Goal: Information Seeking & Learning: Learn about a topic

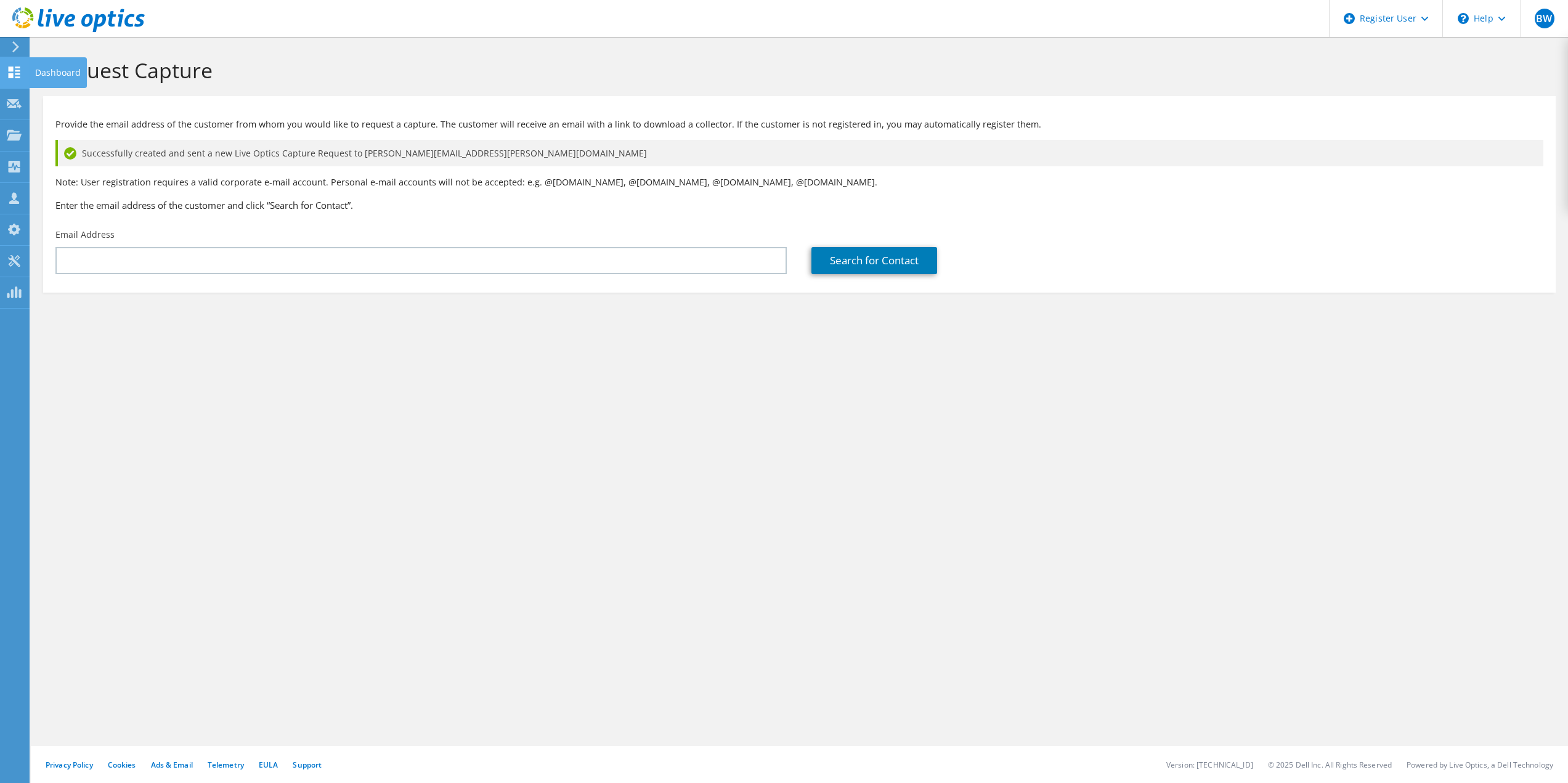
click at [7, 80] on div at bounding box center [14, 73] width 15 height 13
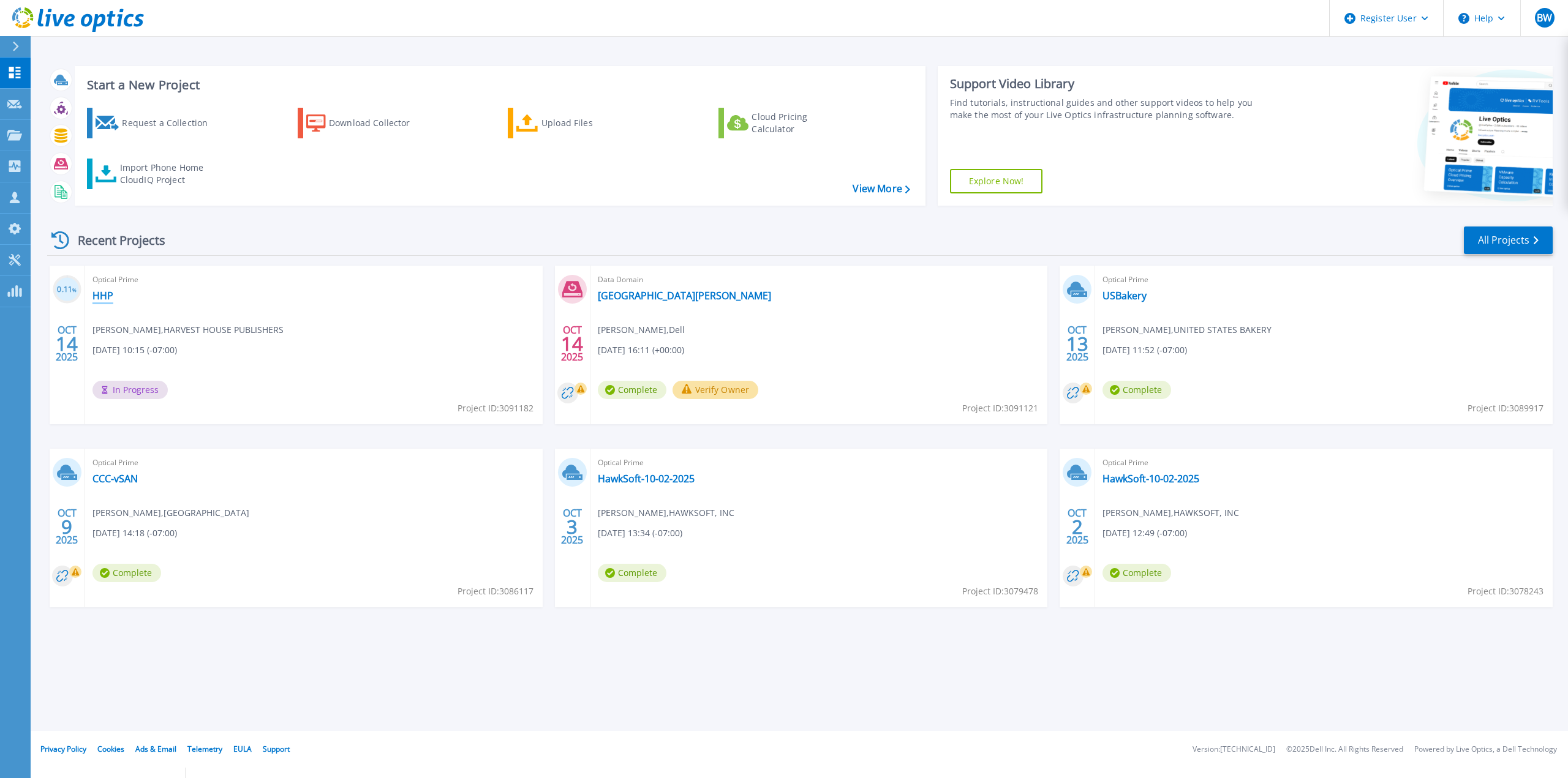
click at [106, 292] on link "HHP" at bounding box center [103, 296] width 21 height 12
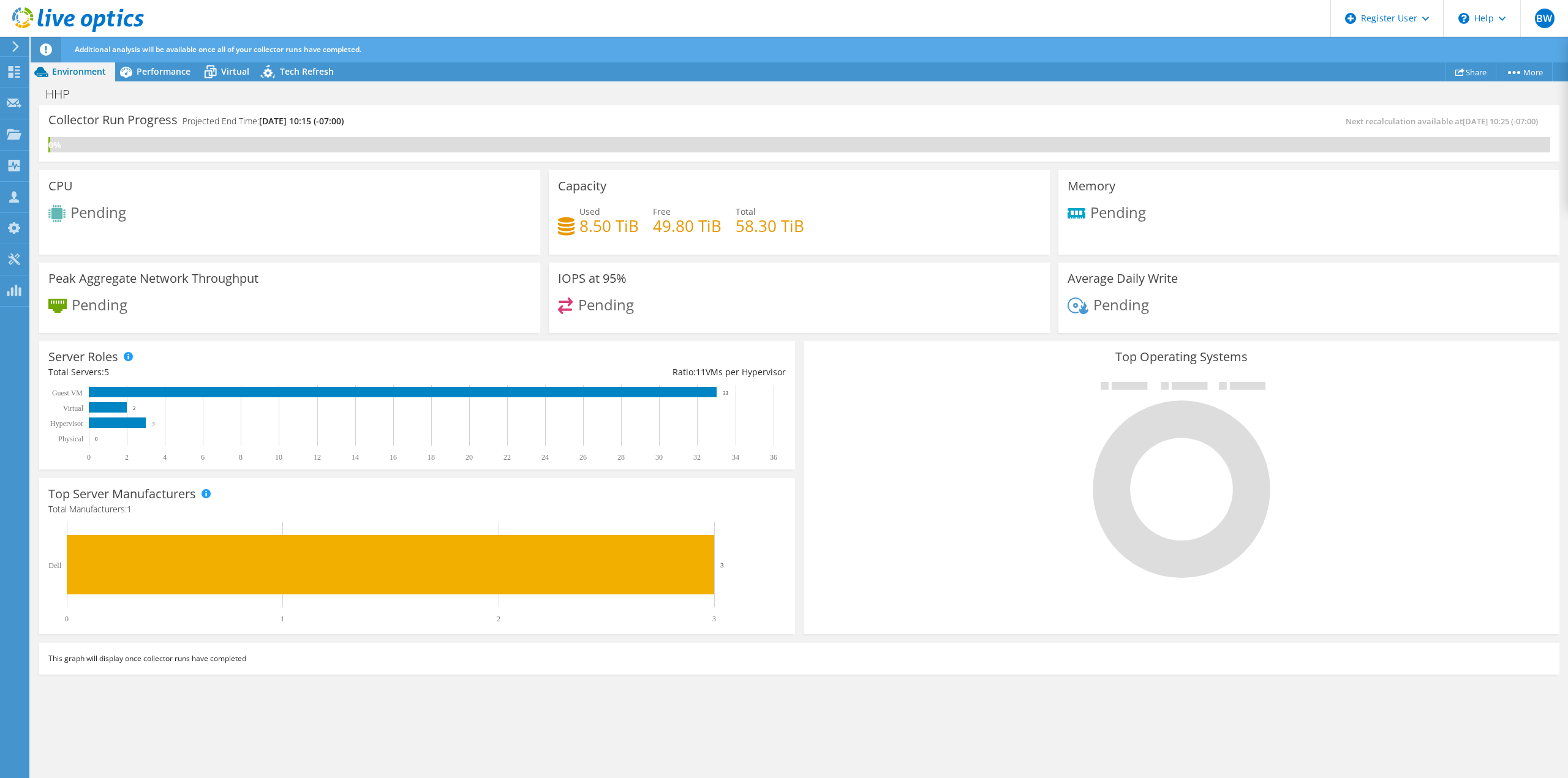
click at [662, 138] on div "0%" at bounding box center [798, 145] width 1501 height 16
click at [12, 71] on icon at bounding box center [14, 71] width 15 height 12
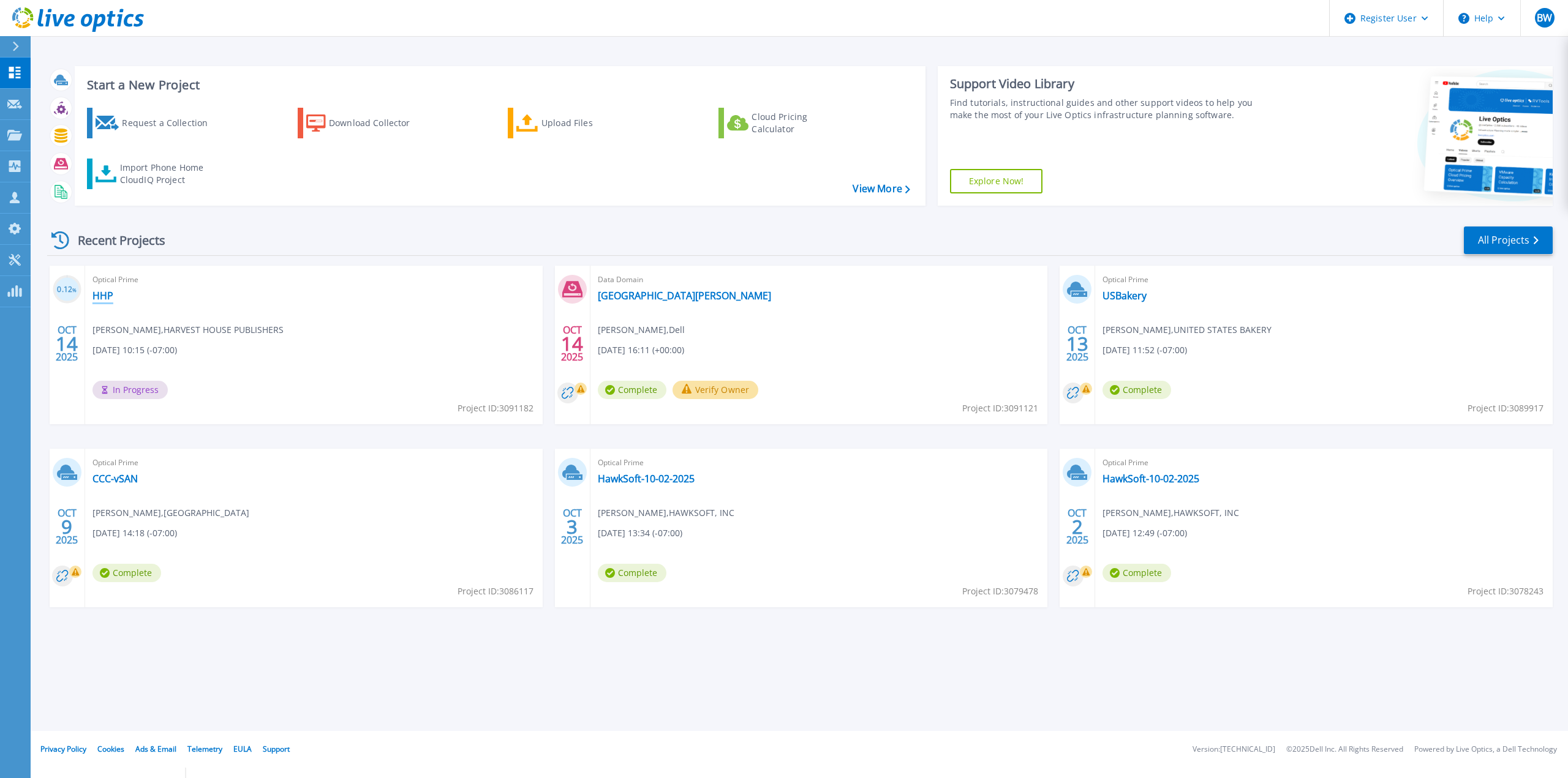
click at [98, 291] on link "HHP" at bounding box center [103, 296] width 21 height 12
click at [1118, 295] on link "USBakery" at bounding box center [1124, 296] width 44 height 12
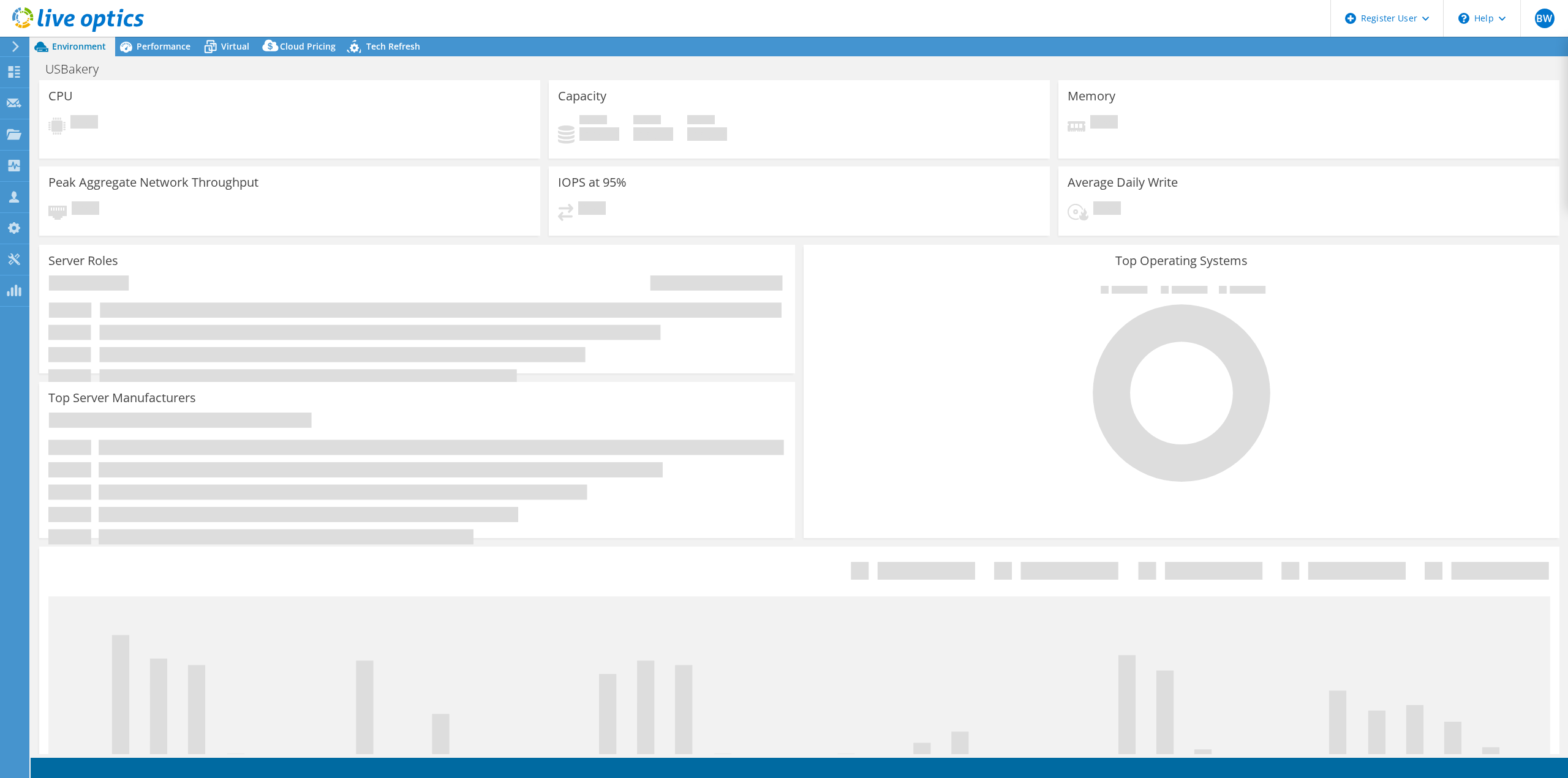
select select "USWest"
select select "USD"
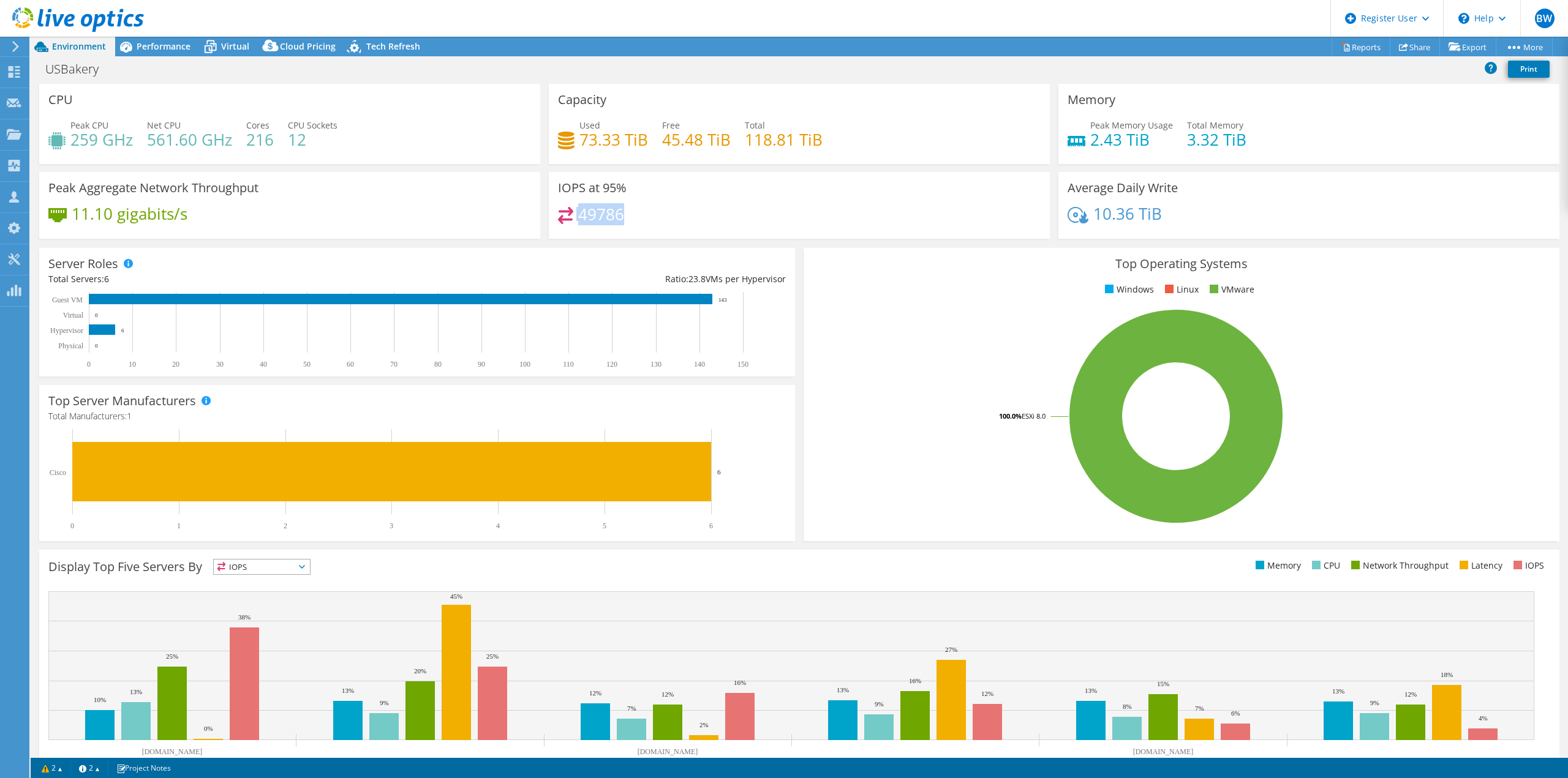
drag, startPoint x: 625, startPoint y: 207, endPoint x: 635, endPoint y: 214, distance: 12.2
click at [635, 214] on div "IOPS at 95% 49786" at bounding box center [798, 206] width 501 height 67
click at [635, 214] on div "49786" at bounding box center [798, 221] width 482 height 26
drag, startPoint x: 630, startPoint y: 214, endPoint x: 568, endPoint y: 210, distance: 62.1
click at [568, 210] on div "49786" at bounding box center [798, 221] width 482 height 26
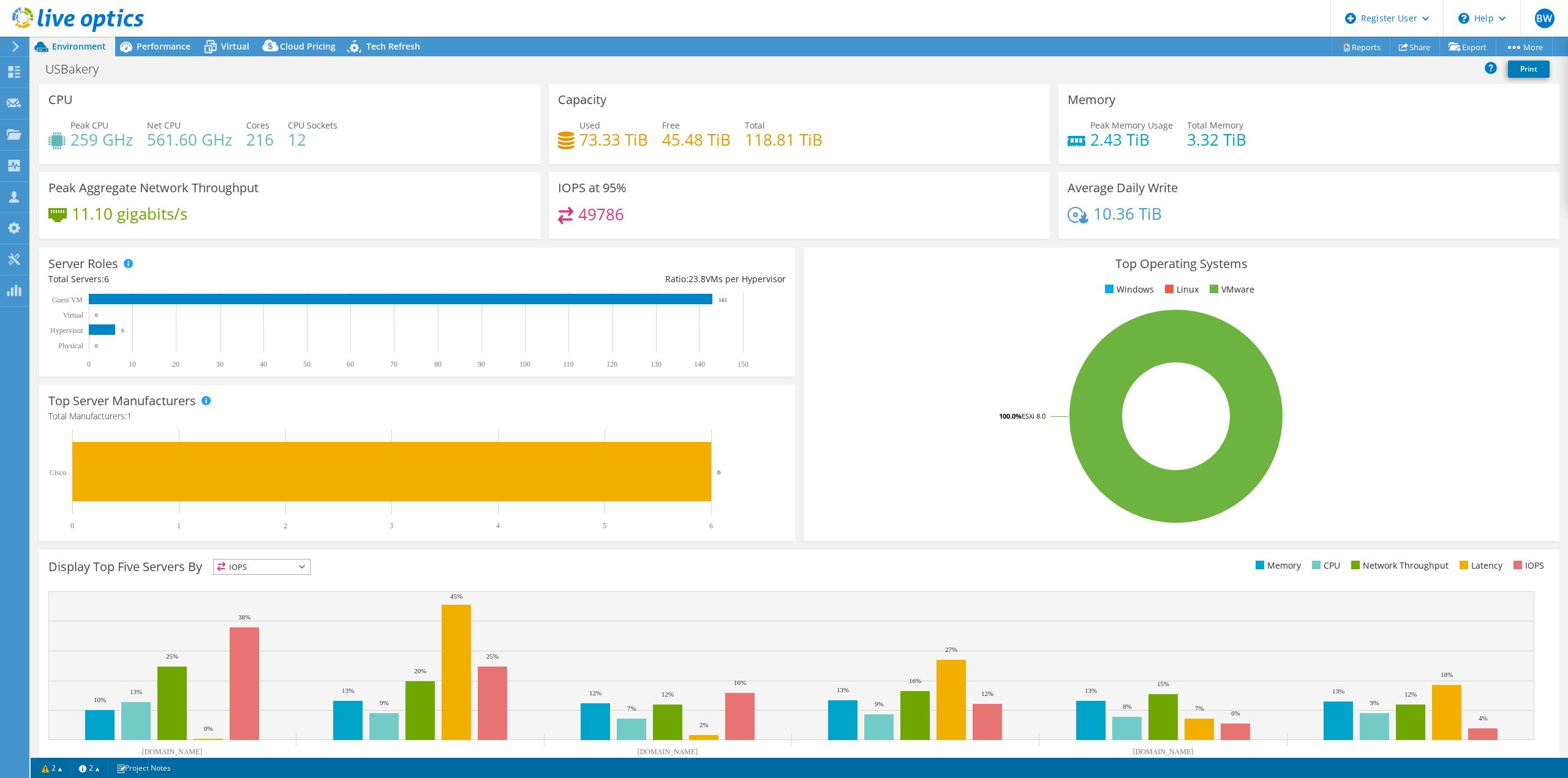
click at [621, 207] on div "49786" at bounding box center [798, 221] width 482 height 26
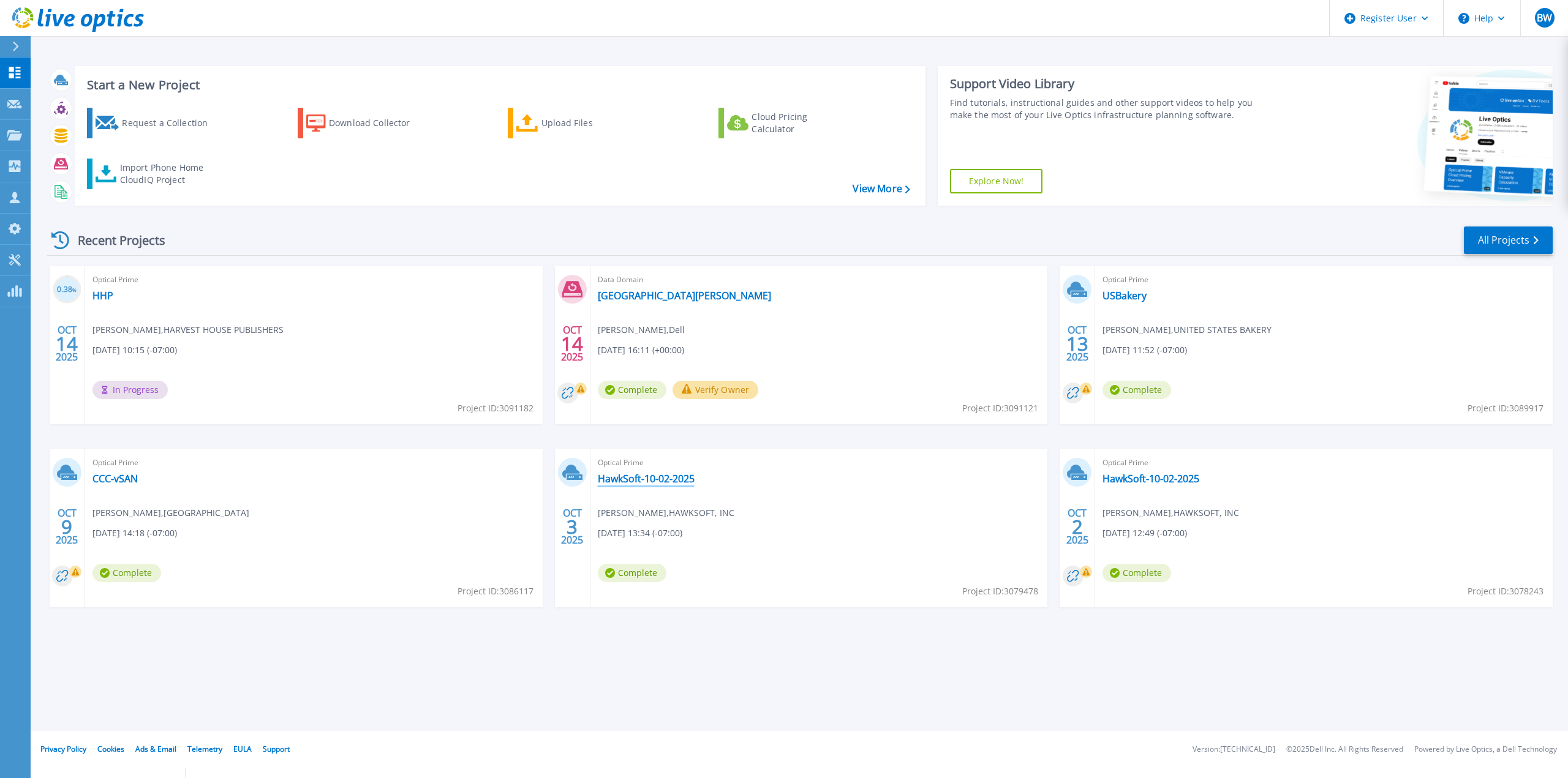
click at [665, 473] on link "HawkSoft-10-02-2025" at bounding box center [646, 479] width 97 height 12
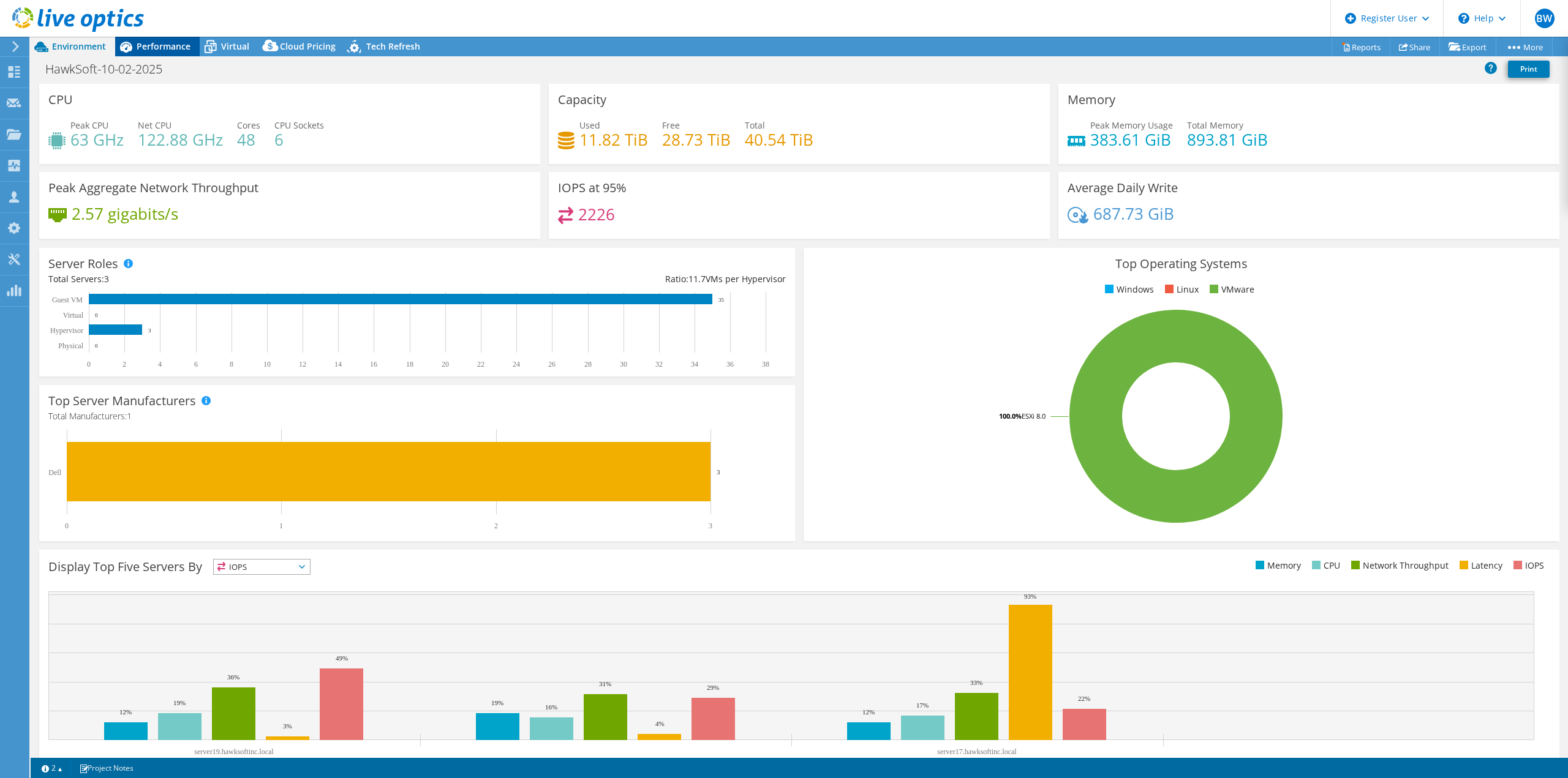
click at [156, 43] on span "Performance" at bounding box center [163, 46] width 54 height 12
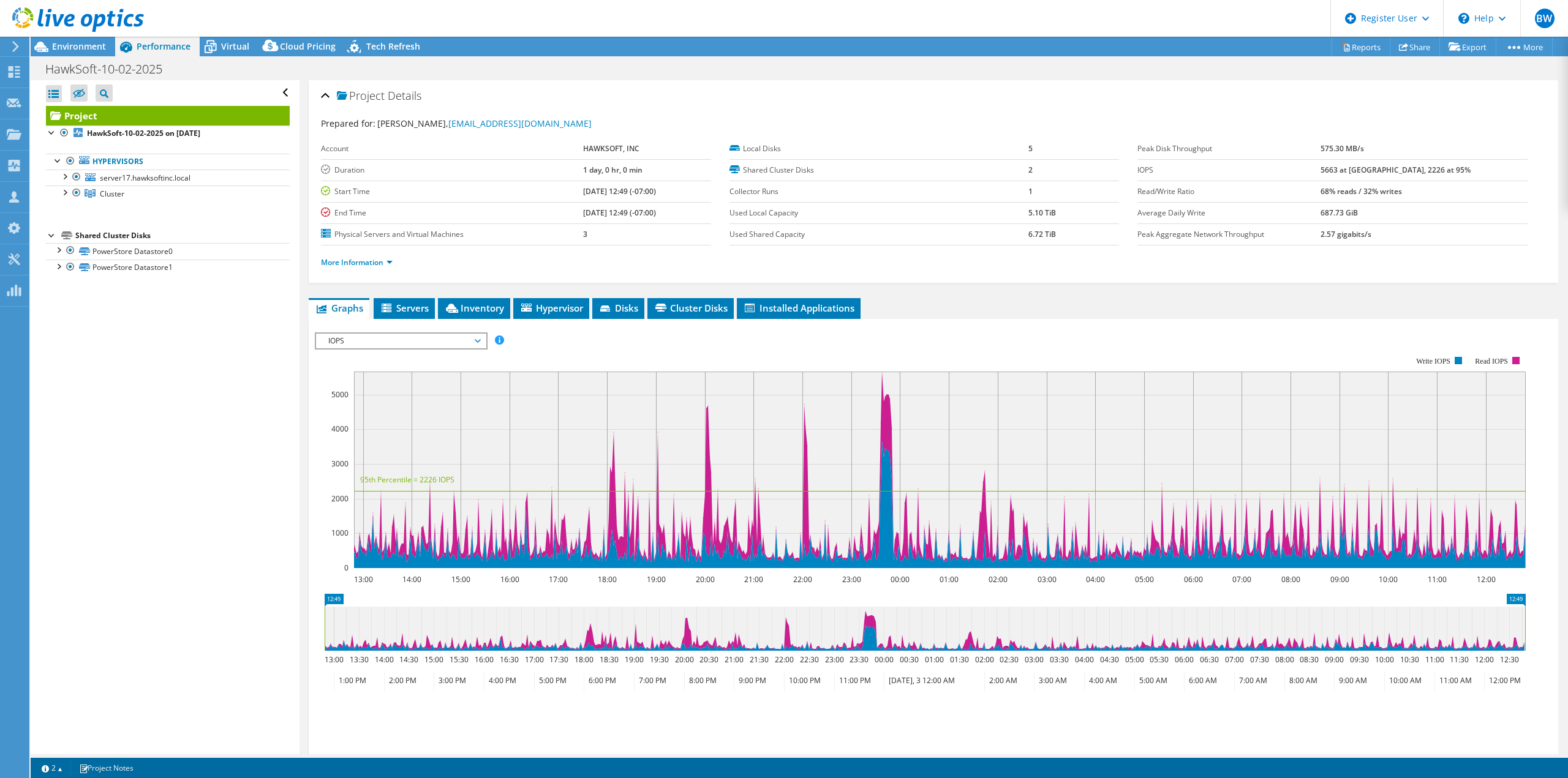
click at [388, 337] on span "IOPS" at bounding box center [401, 341] width 158 height 15
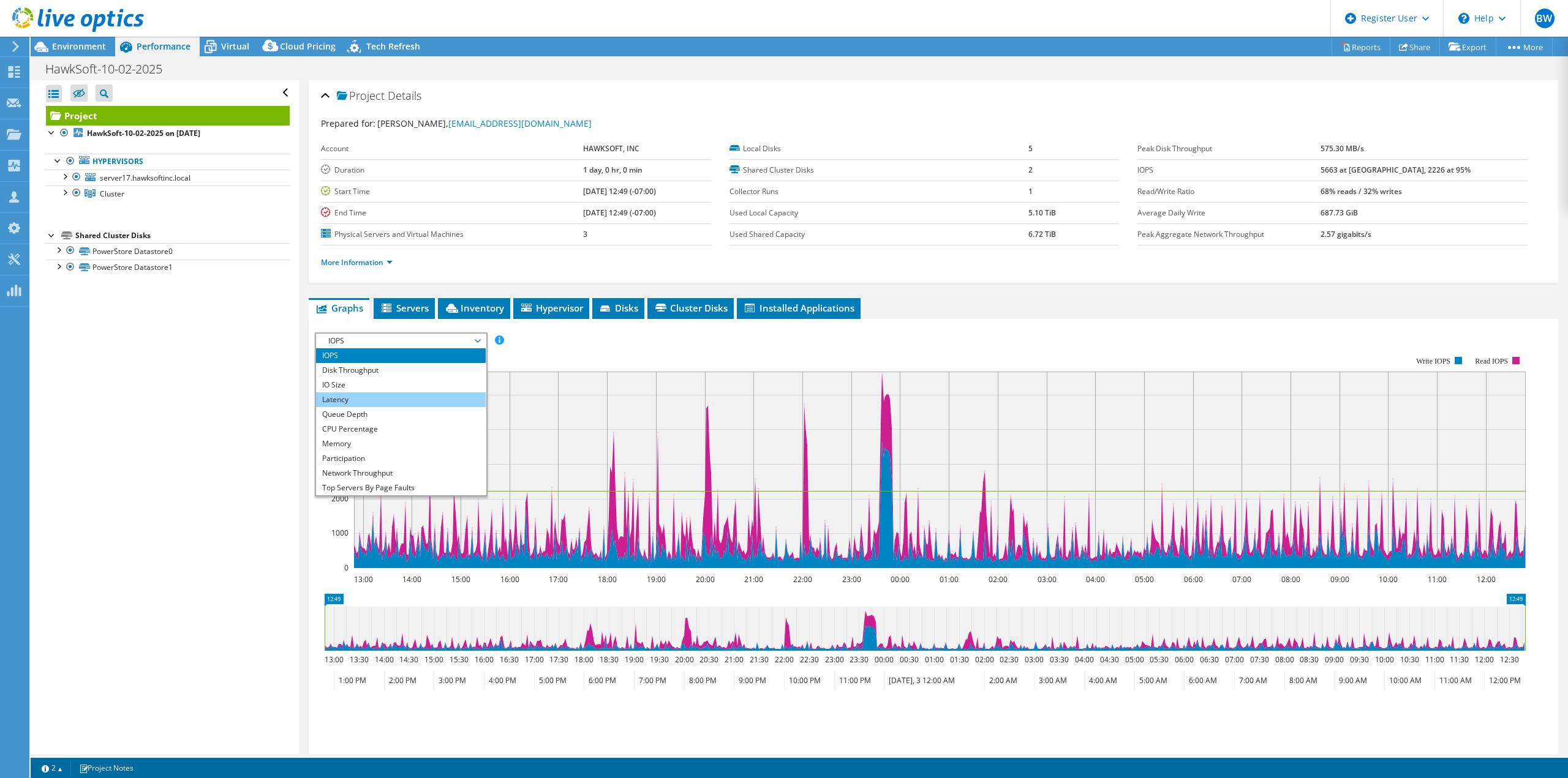
click at [368, 399] on li "Latency" at bounding box center [401, 399] width 169 height 15
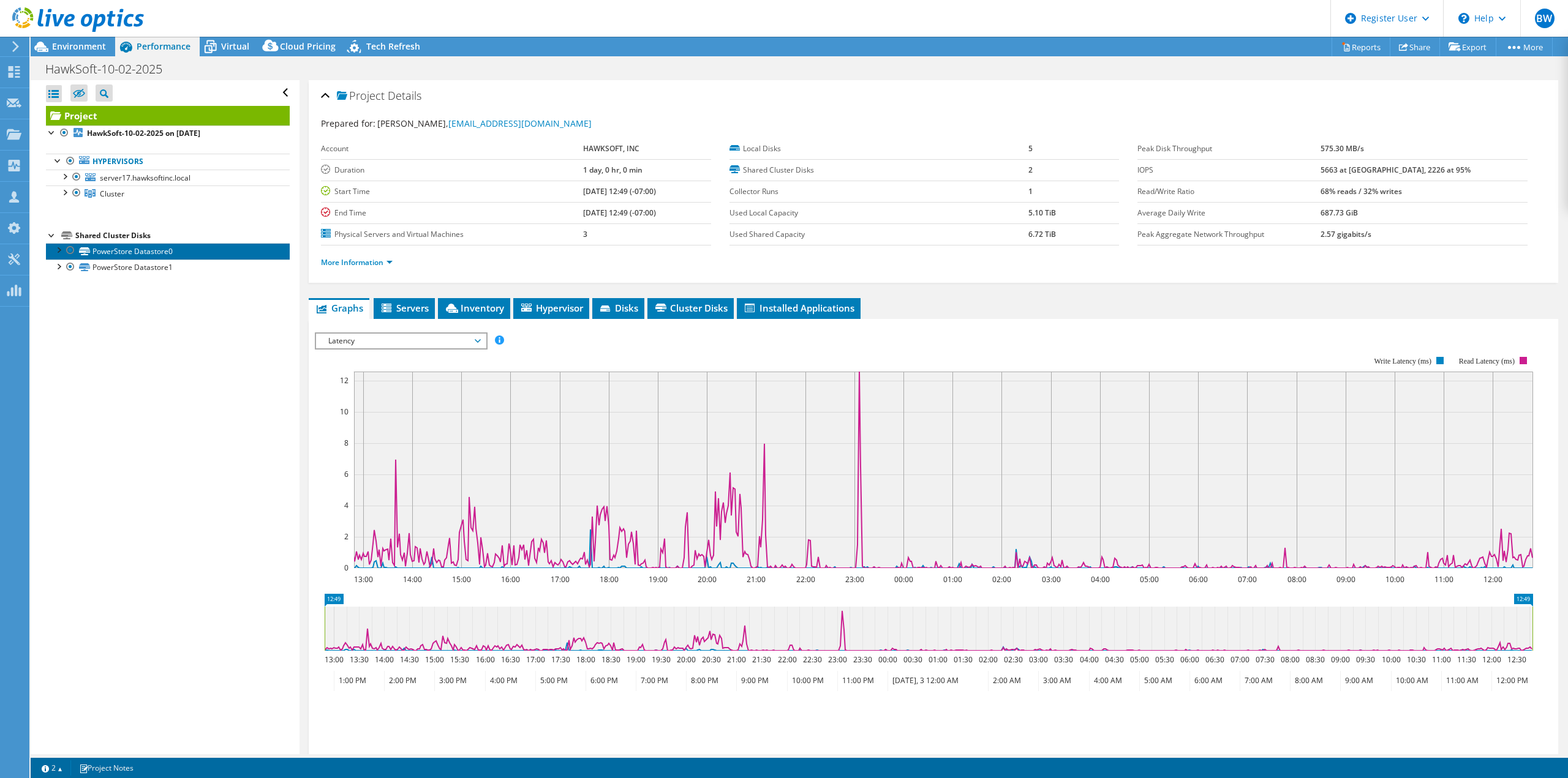
click at [169, 255] on link "PowerStore Datastore0" at bounding box center [168, 251] width 244 height 16
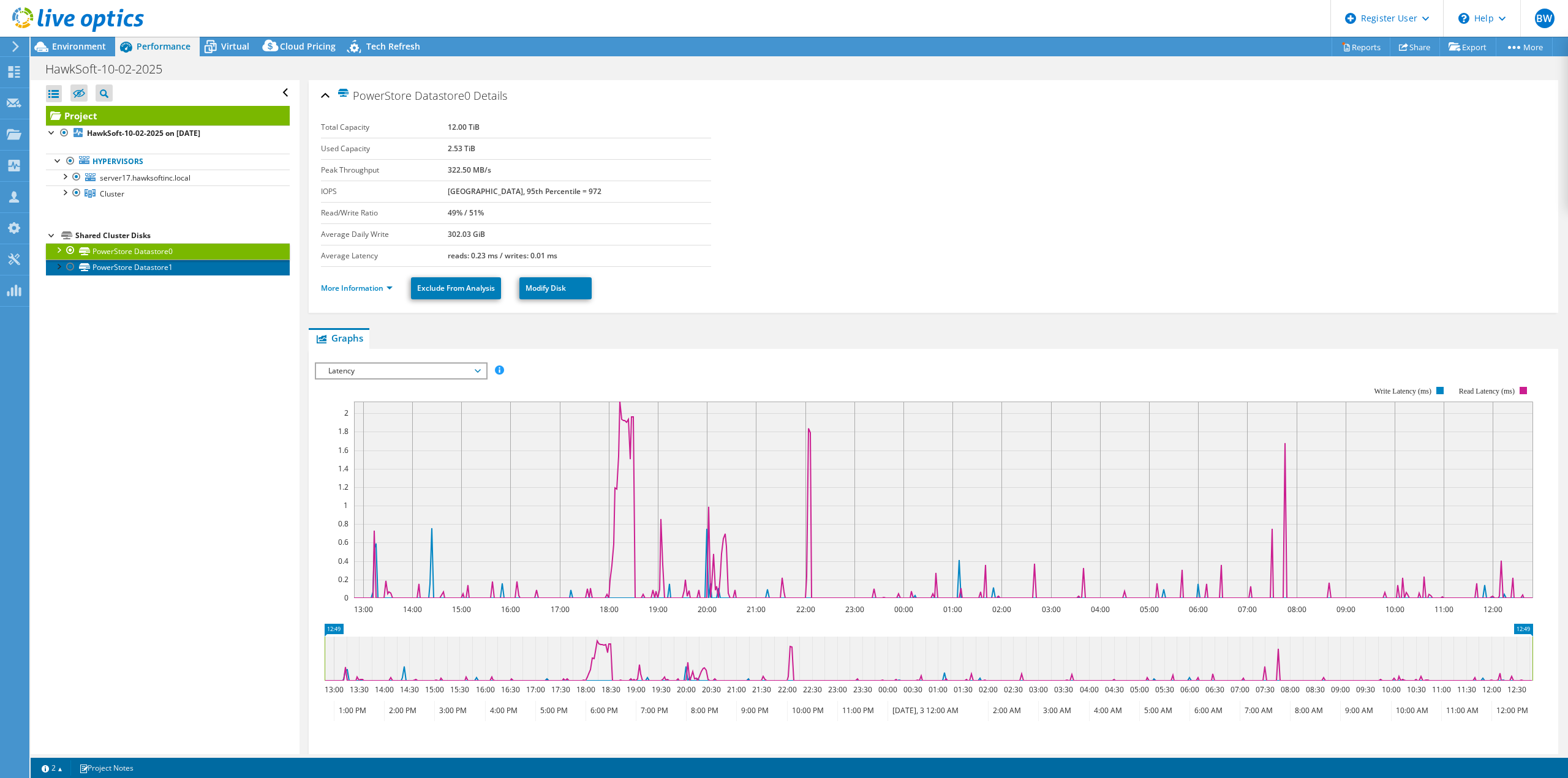
click at [124, 266] on link "PowerStore Datastore1" at bounding box center [168, 267] width 244 height 16
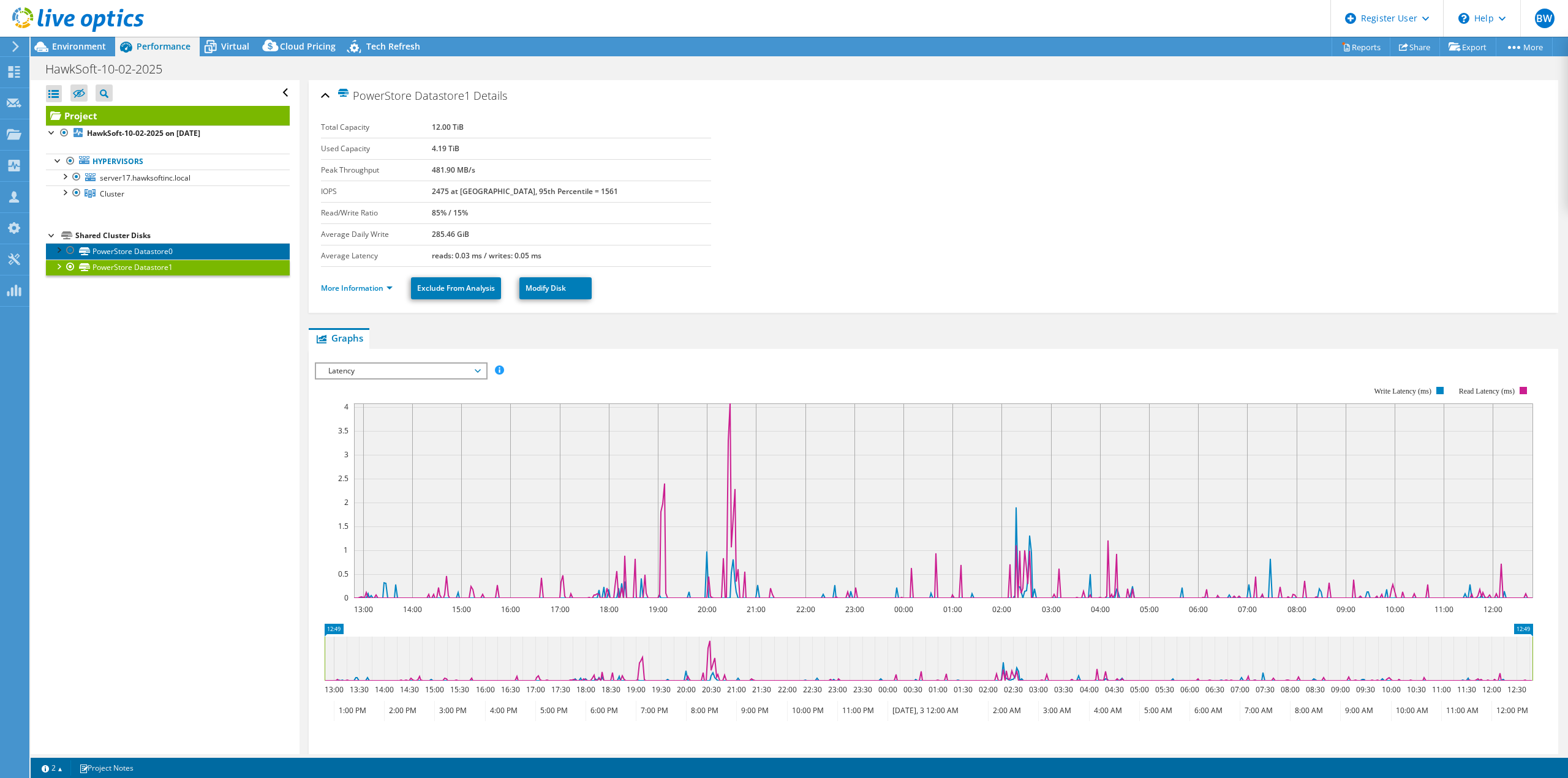
click at [117, 245] on link "PowerStore Datastore0" at bounding box center [168, 251] width 244 height 16
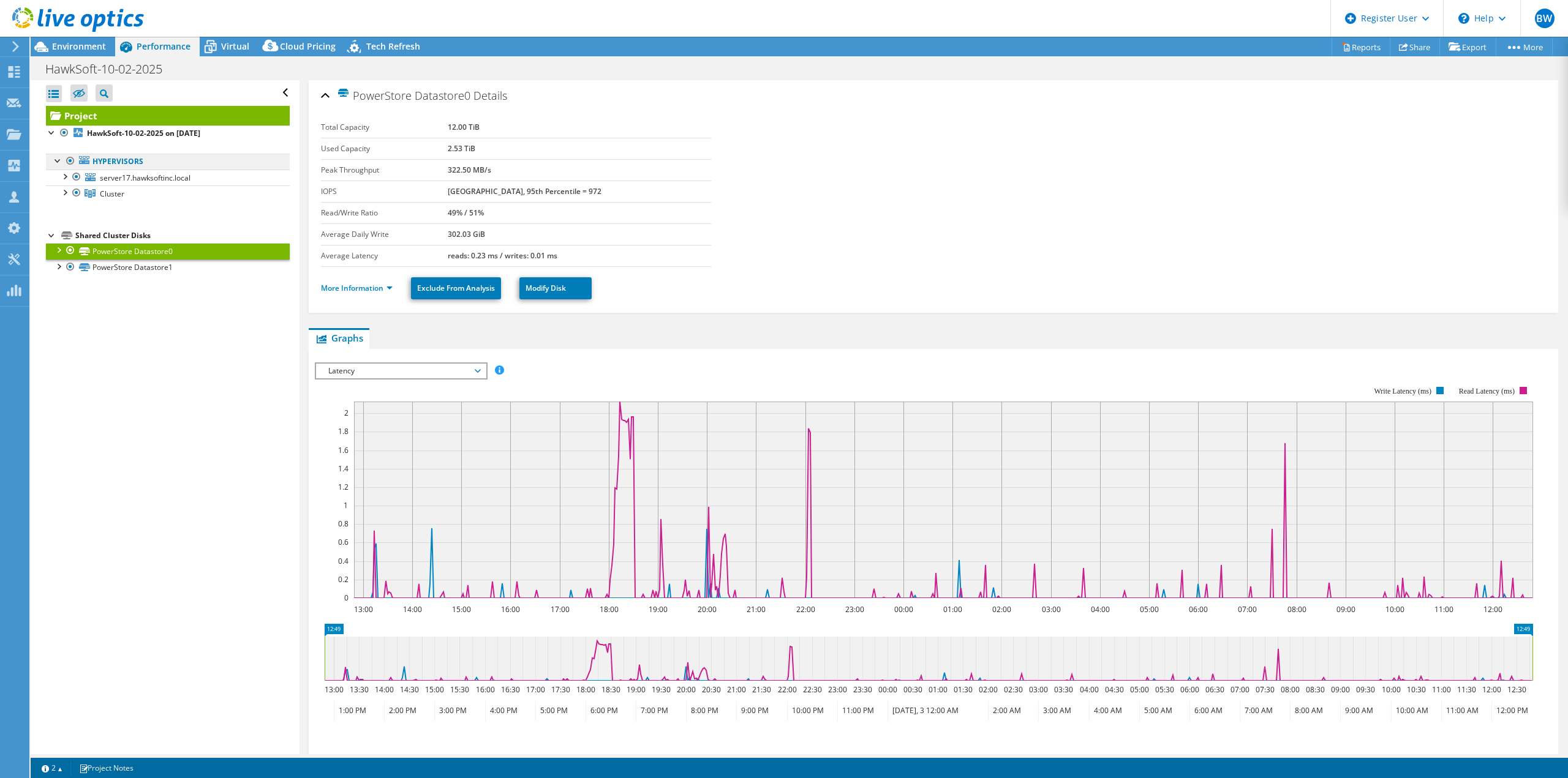
click at [117, 169] on link "Hypervisors" at bounding box center [168, 162] width 244 height 16
click at [114, 165] on link "Hypervisors" at bounding box center [168, 162] width 244 height 16
click at [120, 134] on b "HawkSoft-10-02-2025 on [DATE]" at bounding box center [144, 133] width 113 height 10
